Goal: Manage account settings

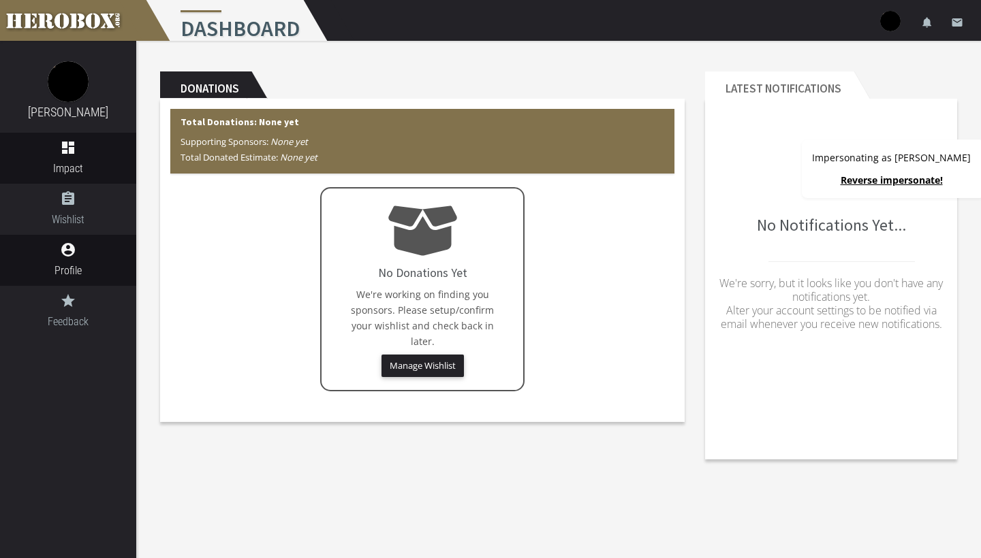
click at [78, 262] on span "Profile" at bounding box center [68, 270] width 136 height 17
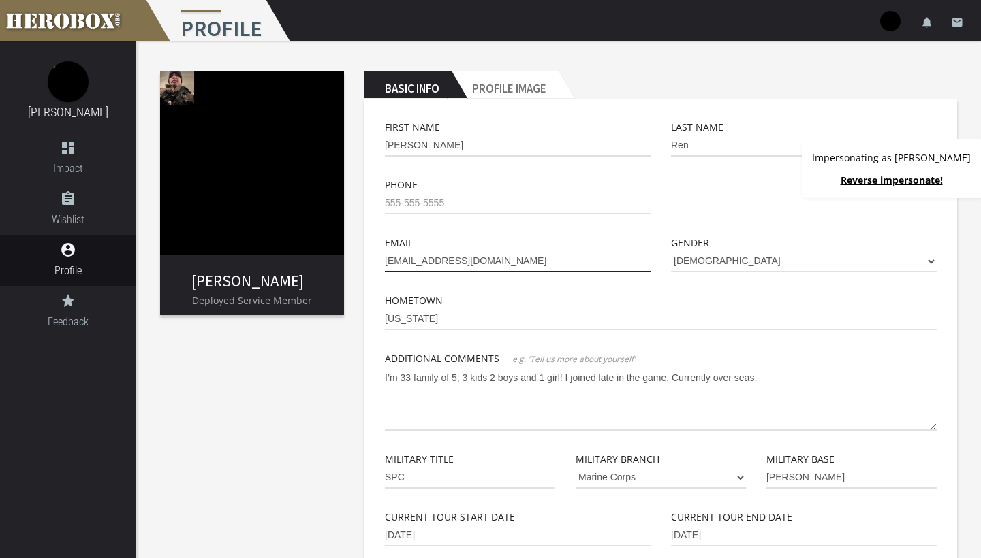
type input "[EMAIL_ADDRESS][DOMAIN_NAME]"
click at [346, 411] on div "[PERSON_NAME] Deployed Service Member Basic Info Profile Image First Name [PERS…" at bounding box center [558, 481] width 844 height 880
select select "Army"
click at [279, 462] on div "[PERSON_NAME] Deployed Service Member Basic Info Profile Image First Name [PERS…" at bounding box center [558, 481] width 844 height 880
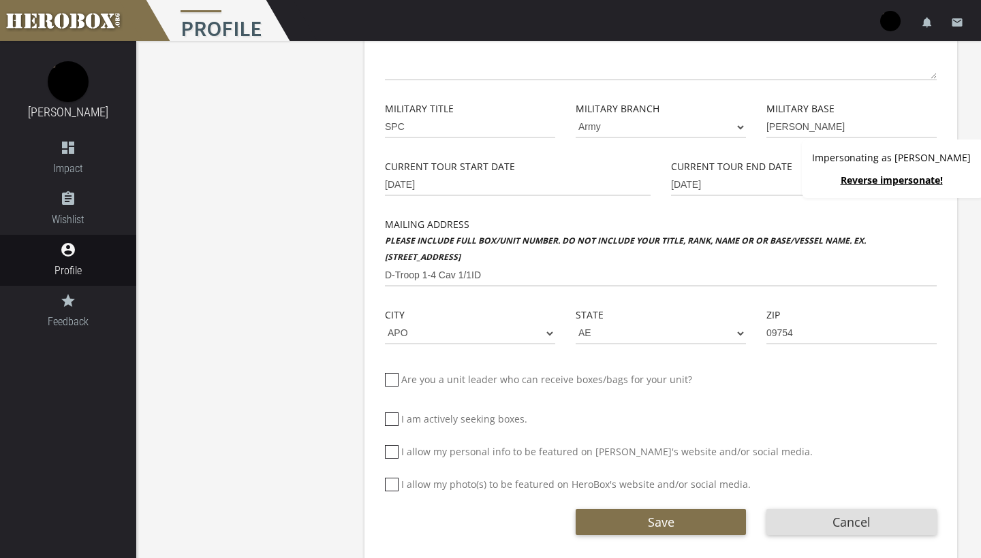
scroll to position [350, 0]
click at [604, 510] on button "Save" at bounding box center [660, 523] width 170 height 26
click at [638, 510] on button "Save" at bounding box center [660, 523] width 170 height 26
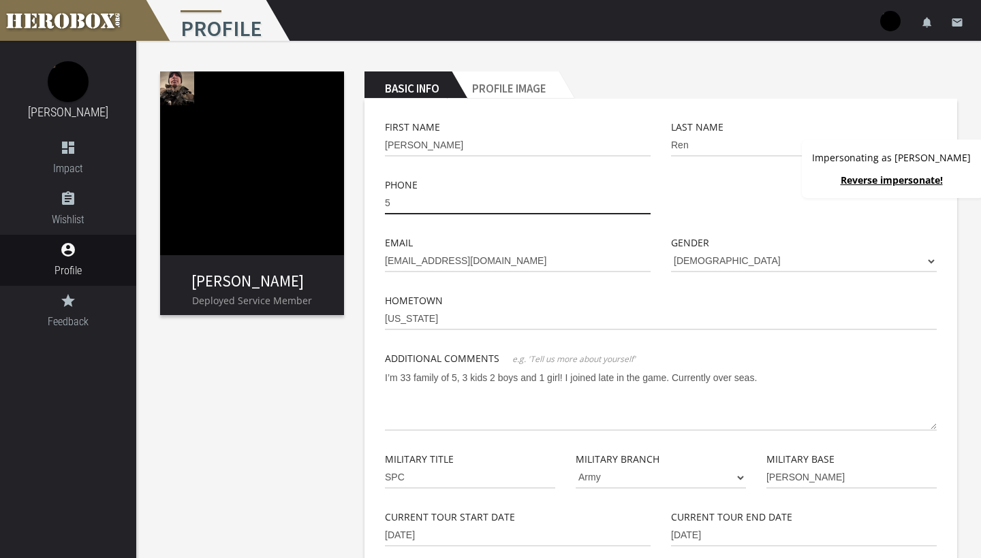
scroll to position [0, 0]
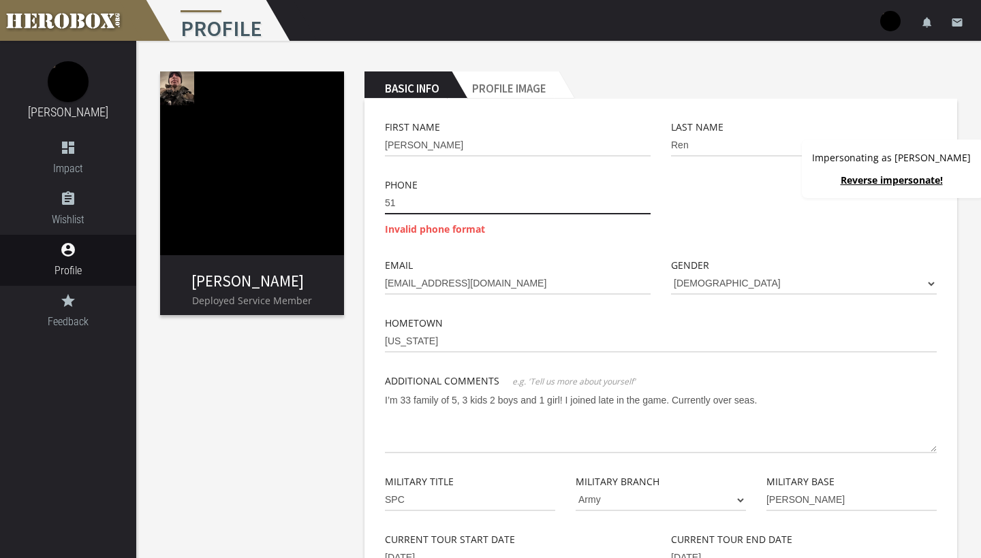
type input "5"
type input "9"
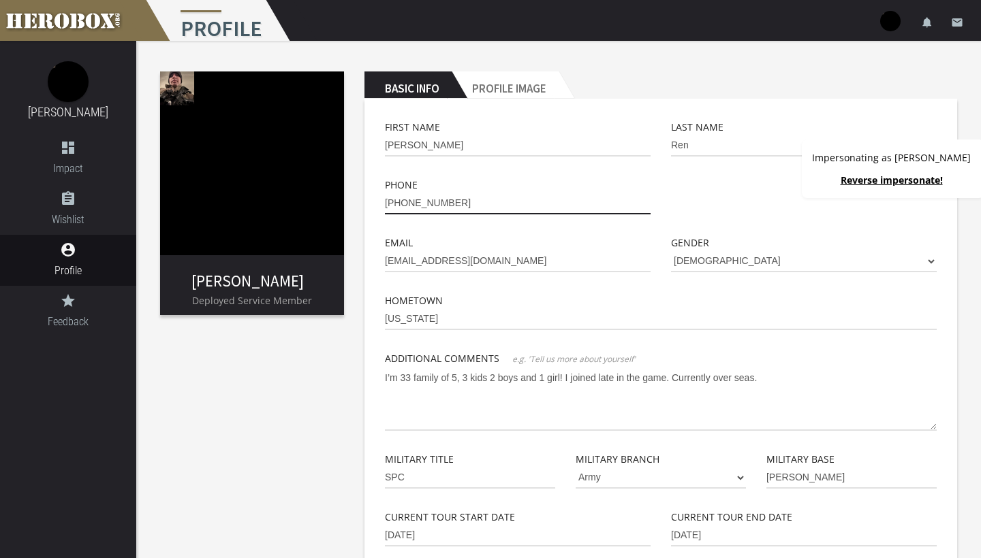
type input "[PHONE_NUMBER]"
click at [333, 411] on div "[PERSON_NAME] Deployed Service Member Basic Info Profile Image First Name [PERS…" at bounding box center [558, 481] width 844 height 880
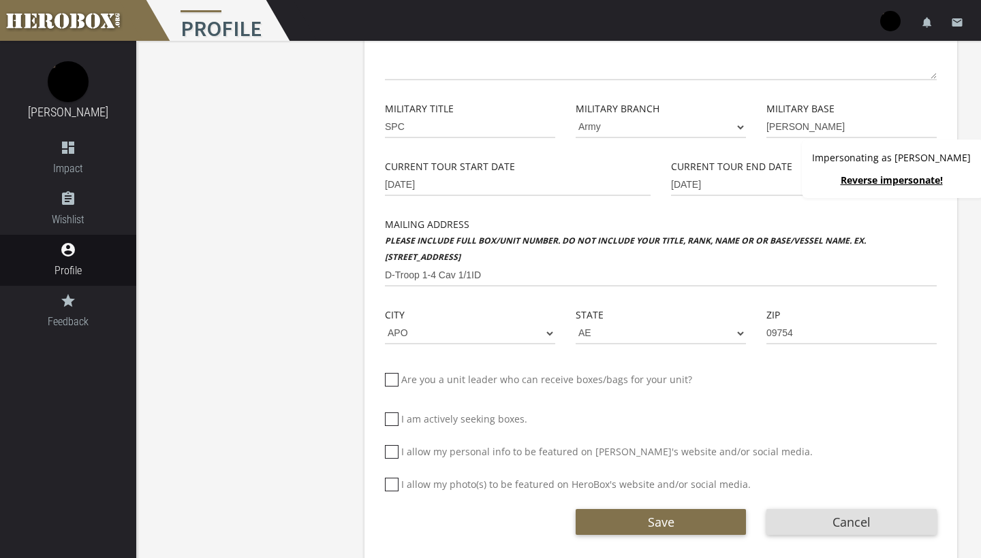
scroll to position [350, 0]
click at [620, 510] on button "Save" at bounding box center [660, 523] width 170 height 26
click at [71, 146] on icon "dashboard" at bounding box center [68, 148] width 136 height 16
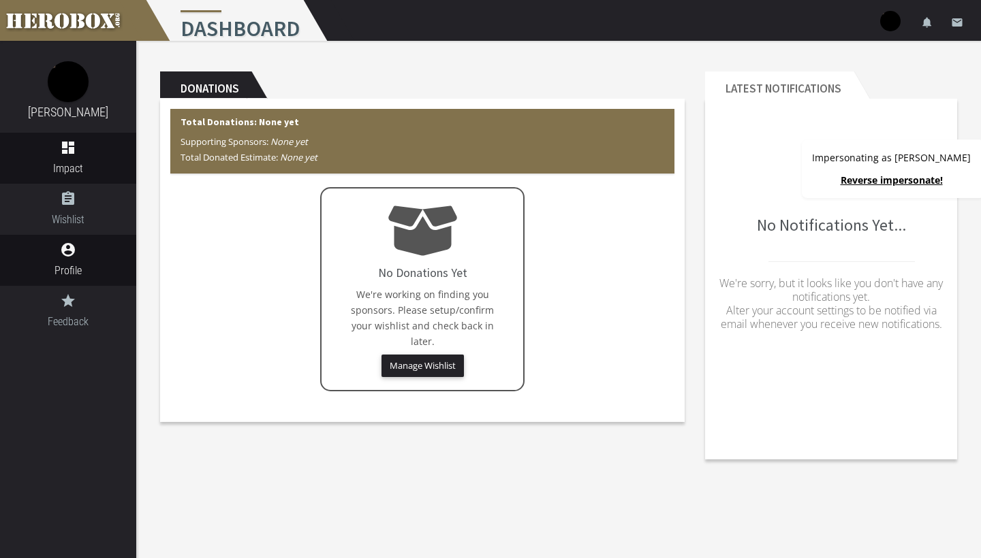
click at [72, 266] on span "Profile" at bounding box center [68, 270] width 136 height 17
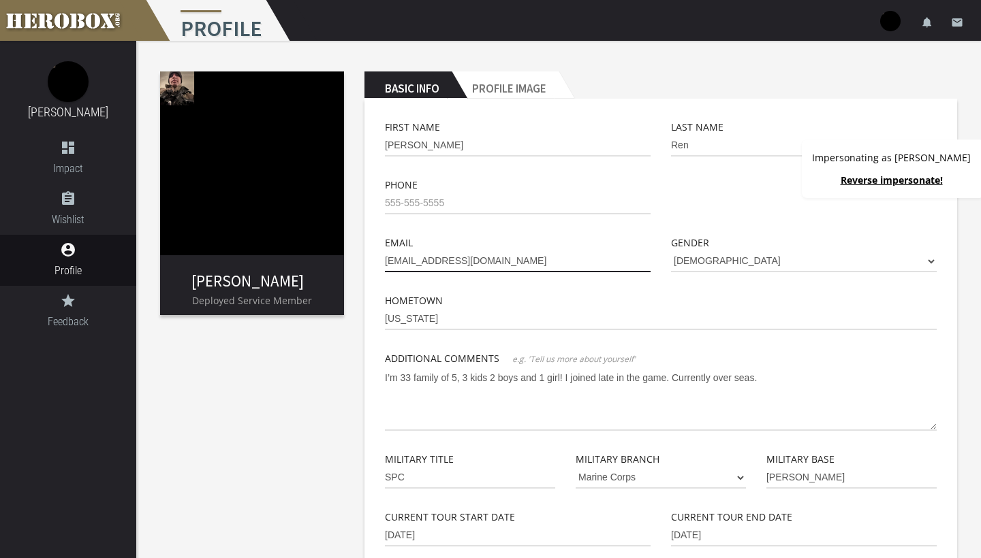
type input "[EMAIL_ADDRESS][DOMAIN_NAME]"
click at [302, 390] on div "[PERSON_NAME] Deployed Service Member Basic Info Profile Image First Name [PERS…" at bounding box center [558, 481] width 844 height 880
select select "Army"
click at [294, 473] on div "[PERSON_NAME] Deployed Service Member Basic Info Profile Image First Name [PERS…" at bounding box center [558, 481] width 844 height 880
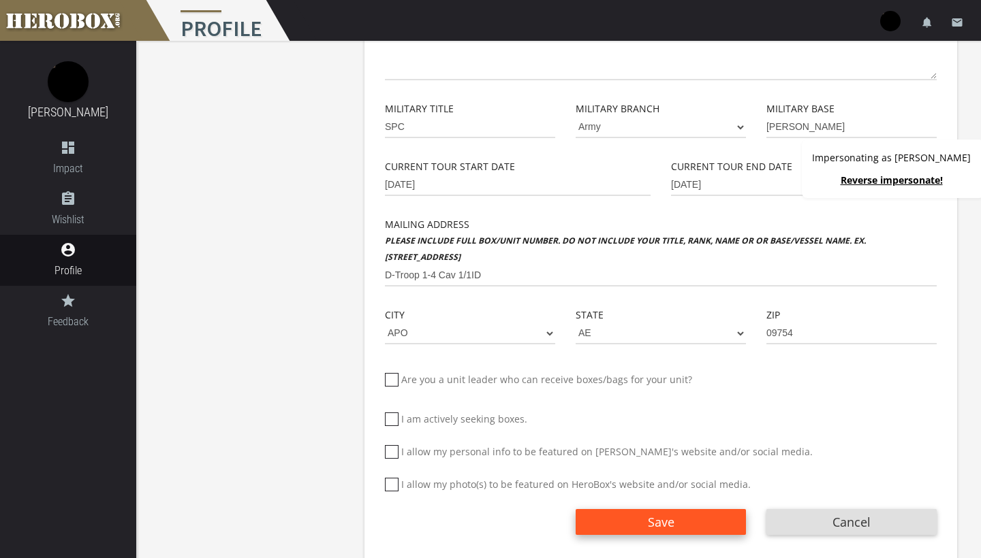
scroll to position [350, 0]
click at [665, 515] on span "Save" at bounding box center [661, 523] width 27 height 16
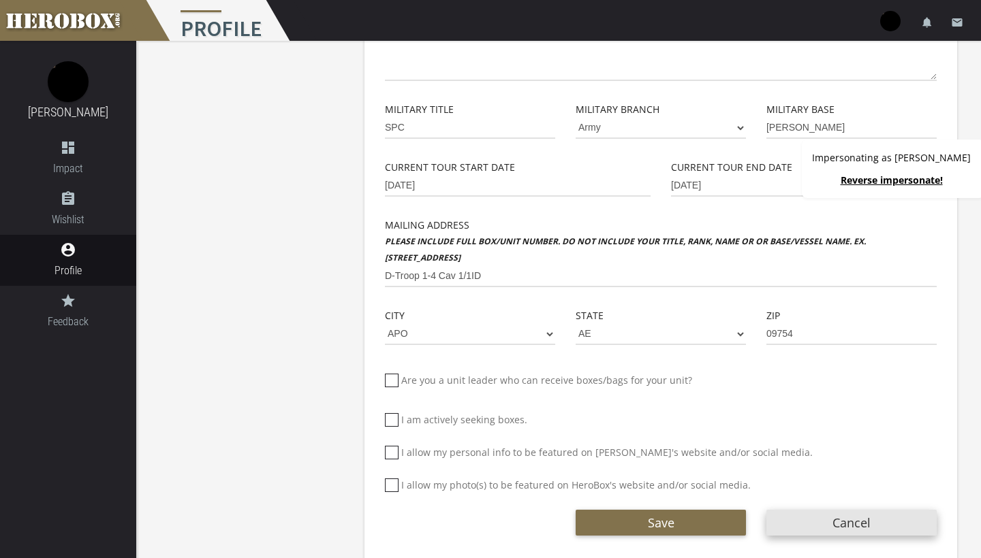
click at [795, 510] on button "Cancel" at bounding box center [851, 523] width 170 height 26
type input "[EMAIL_ADDRESS]"
select select "Marine Corps"
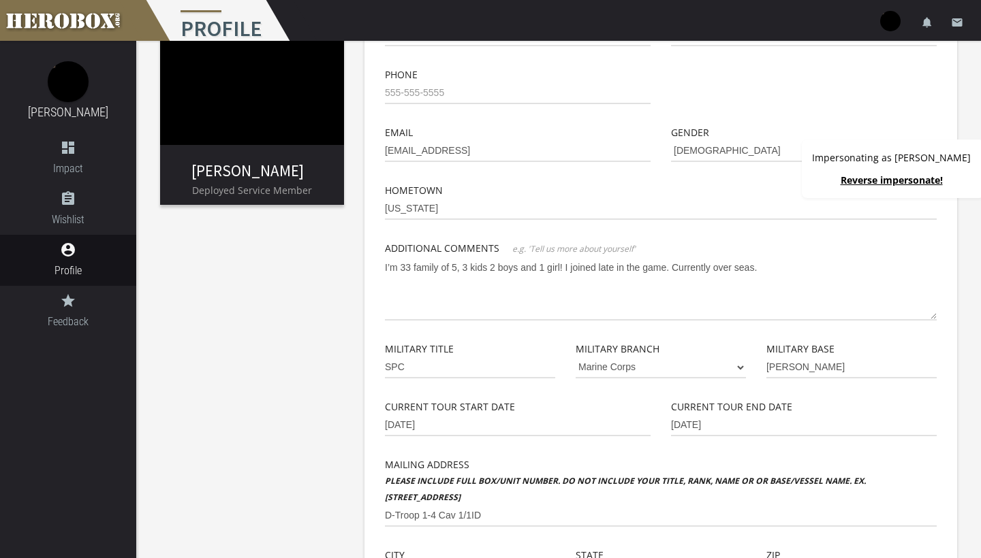
scroll to position [-1, 0]
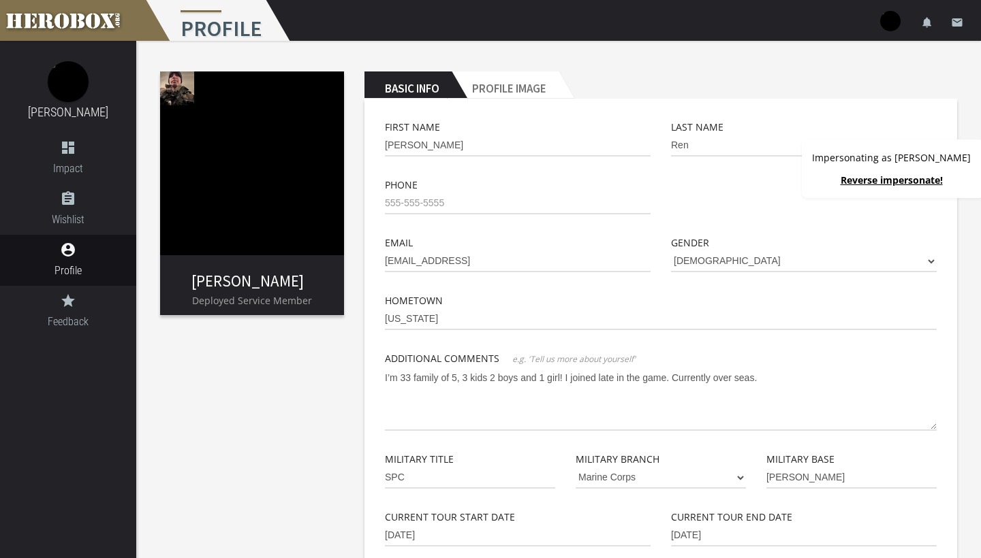
click at [865, 183] on link "Reverse impersonate!" at bounding box center [891, 180] width 102 height 13
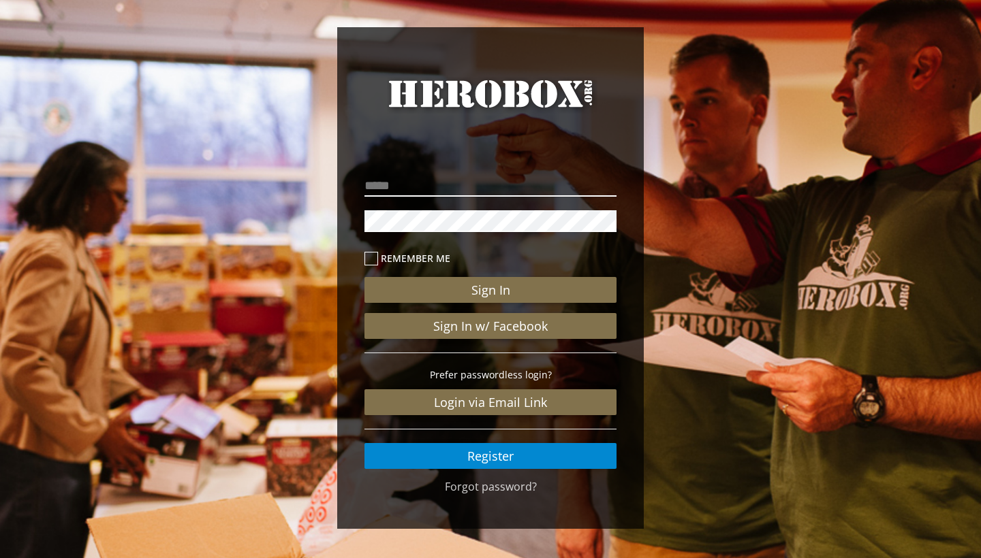
type input "**********"
click at [490, 290] on button "Sign In" at bounding box center [490, 290] width 252 height 26
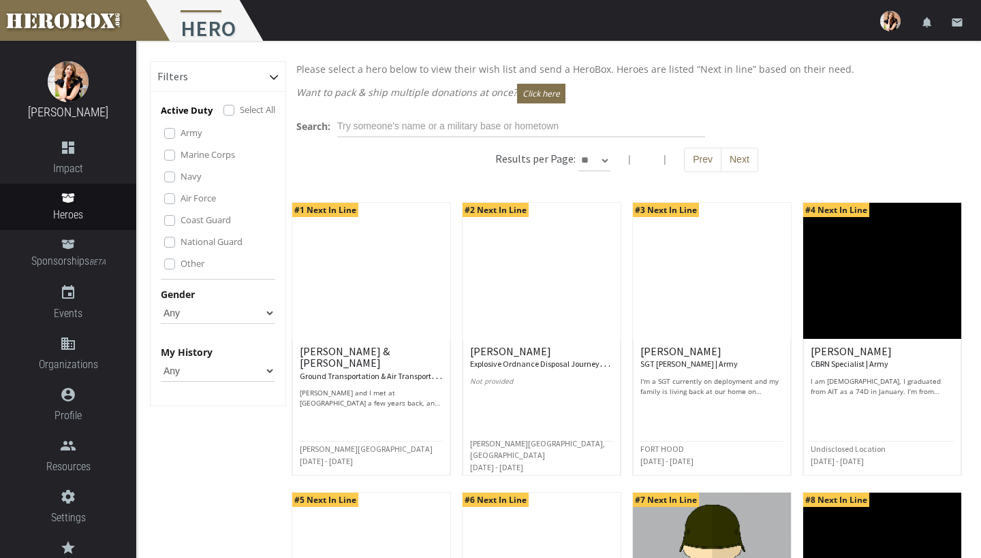
click at [891, 16] on img at bounding box center [890, 21] width 20 height 20
click at [849, 55] on link "launch View Admin" at bounding box center [849, 59] width 123 height 29
